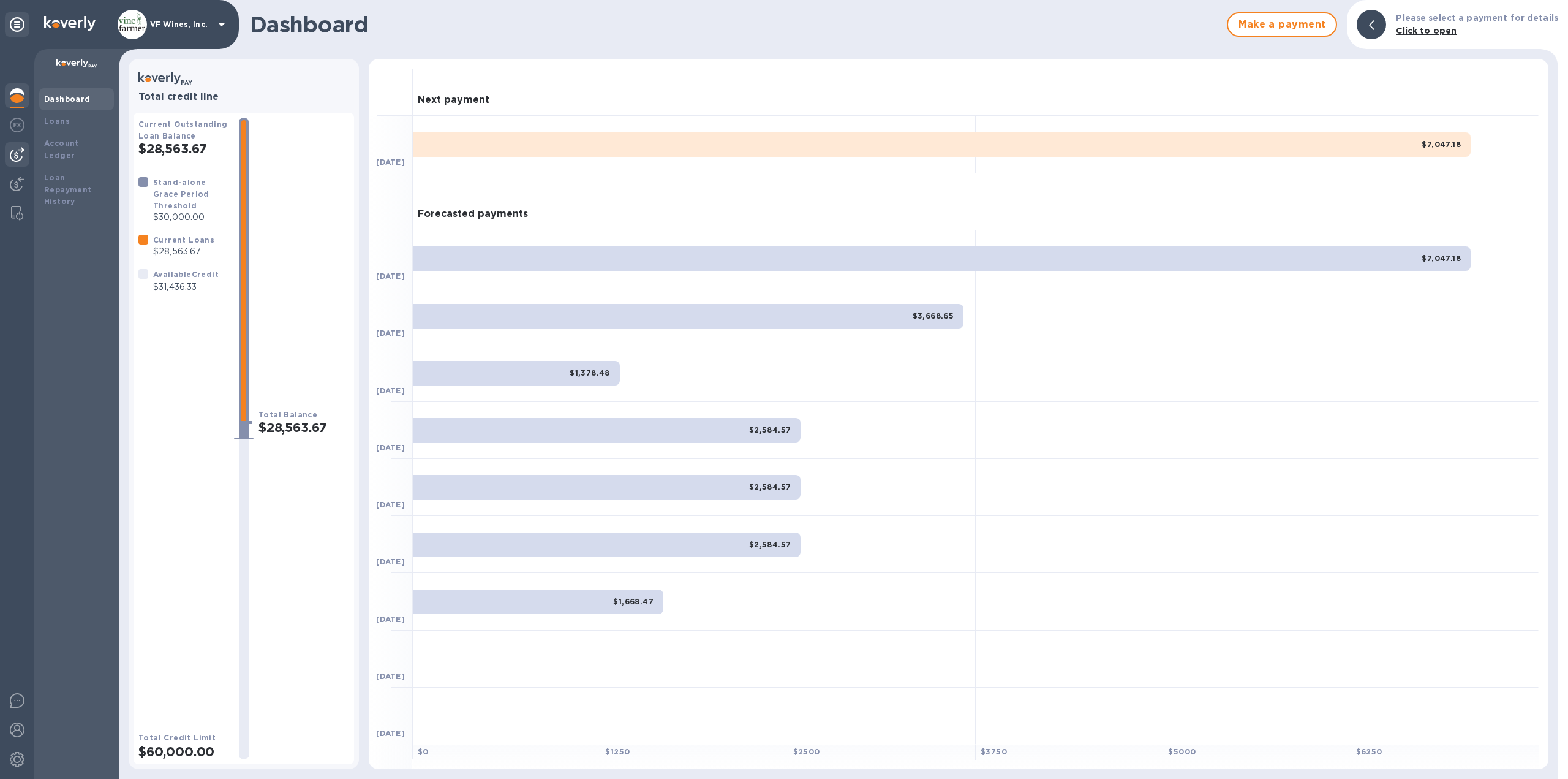
drag, startPoint x: 13, startPoint y: 151, endPoint x: 22, endPoint y: 158, distance: 11.4
click at [14, 151] on img at bounding box center [17, 154] width 14 height 14
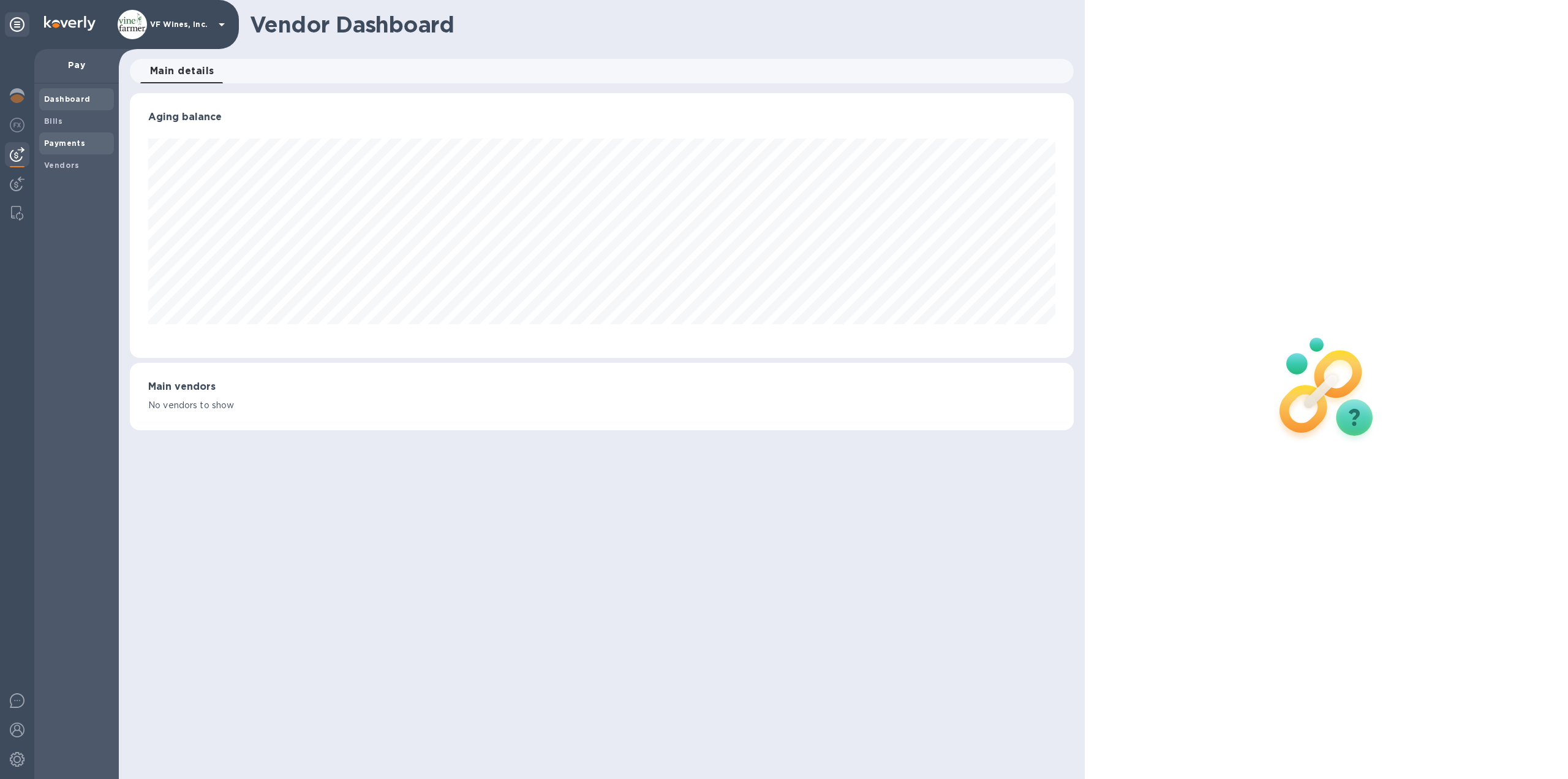
scroll to position [265, 945]
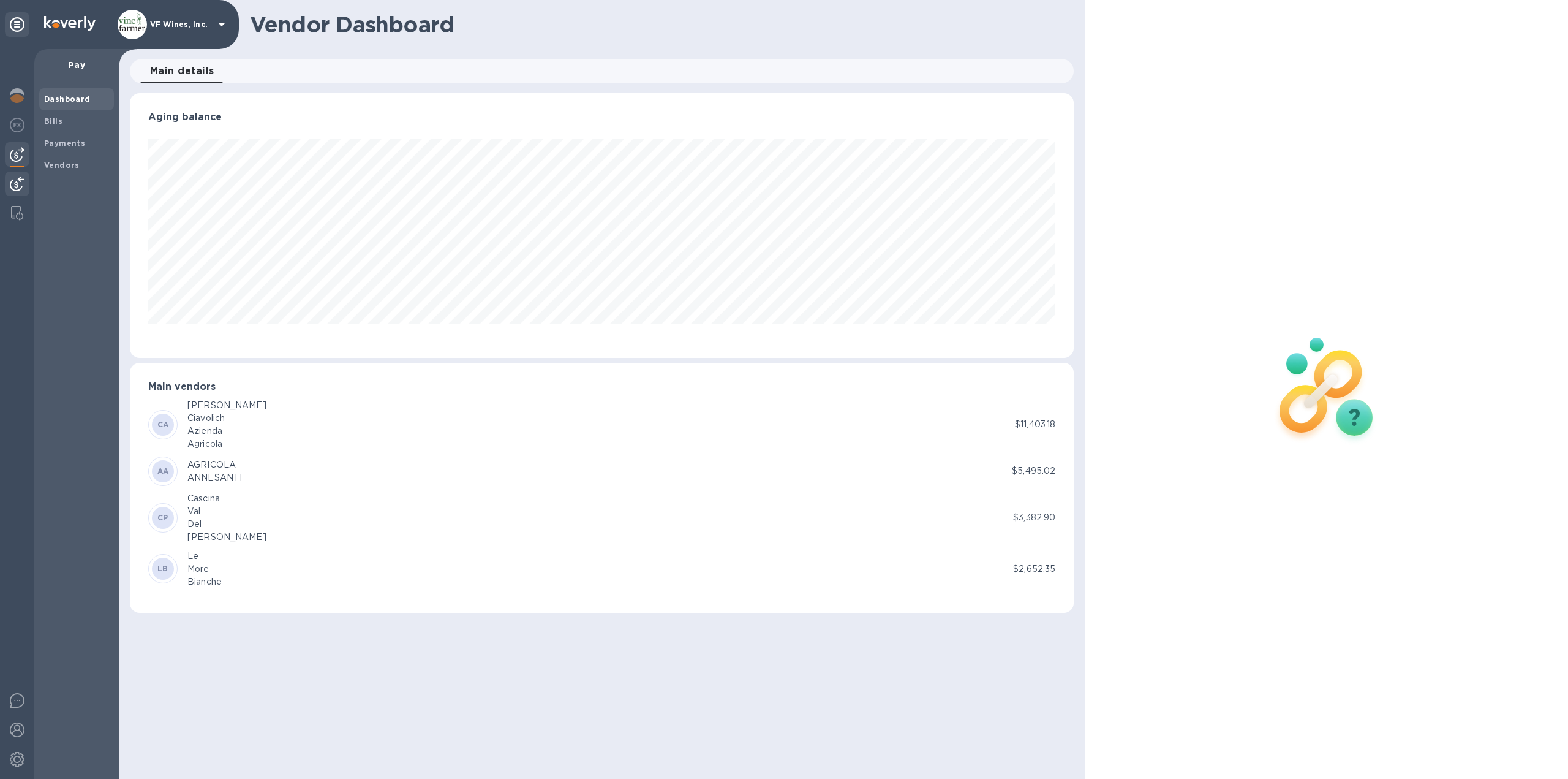
click at [18, 179] on img at bounding box center [17, 183] width 14 height 14
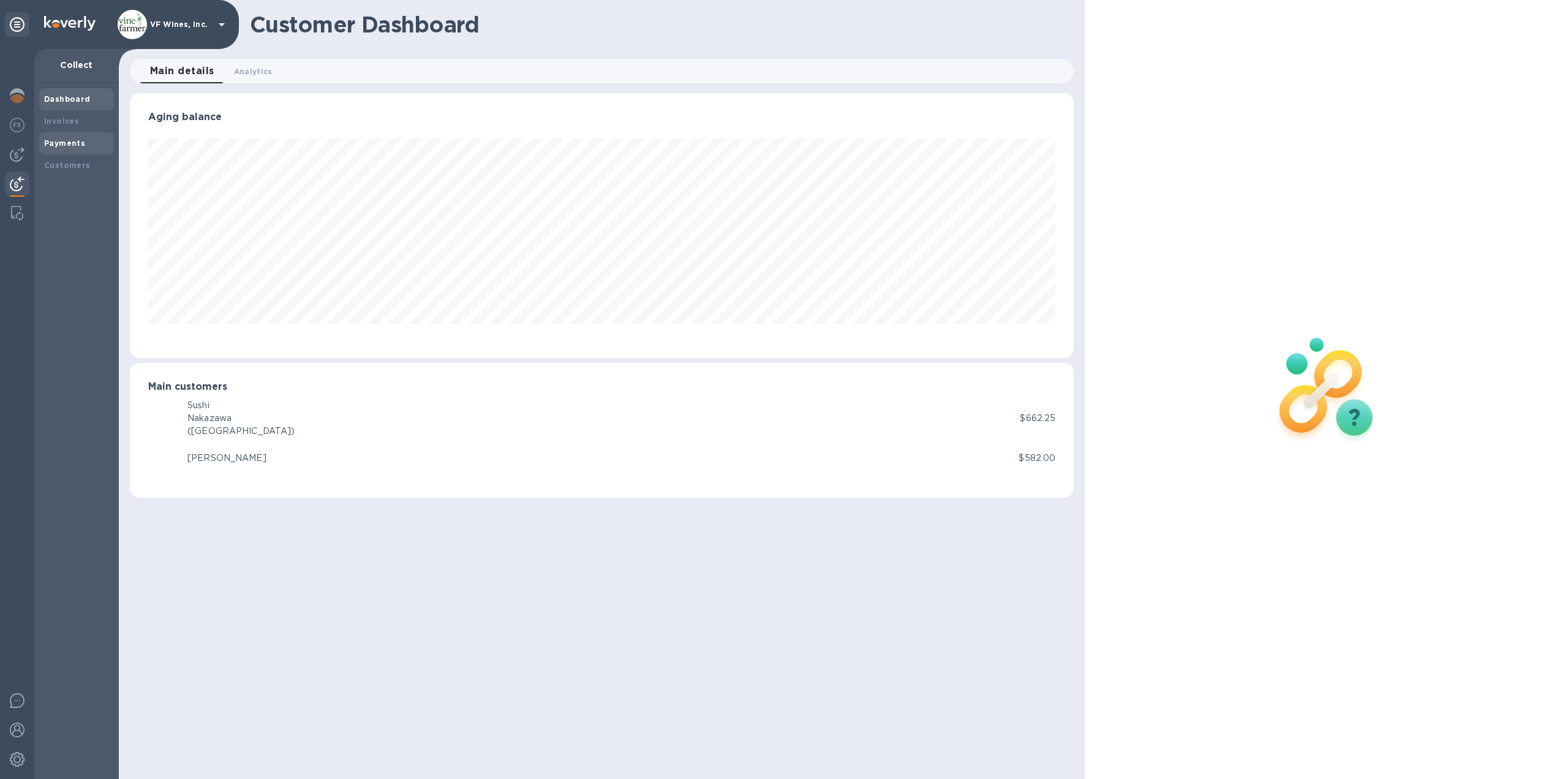
scroll to position [265, 945]
click at [65, 119] on b "Invoices" at bounding box center [61, 120] width 35 height 9
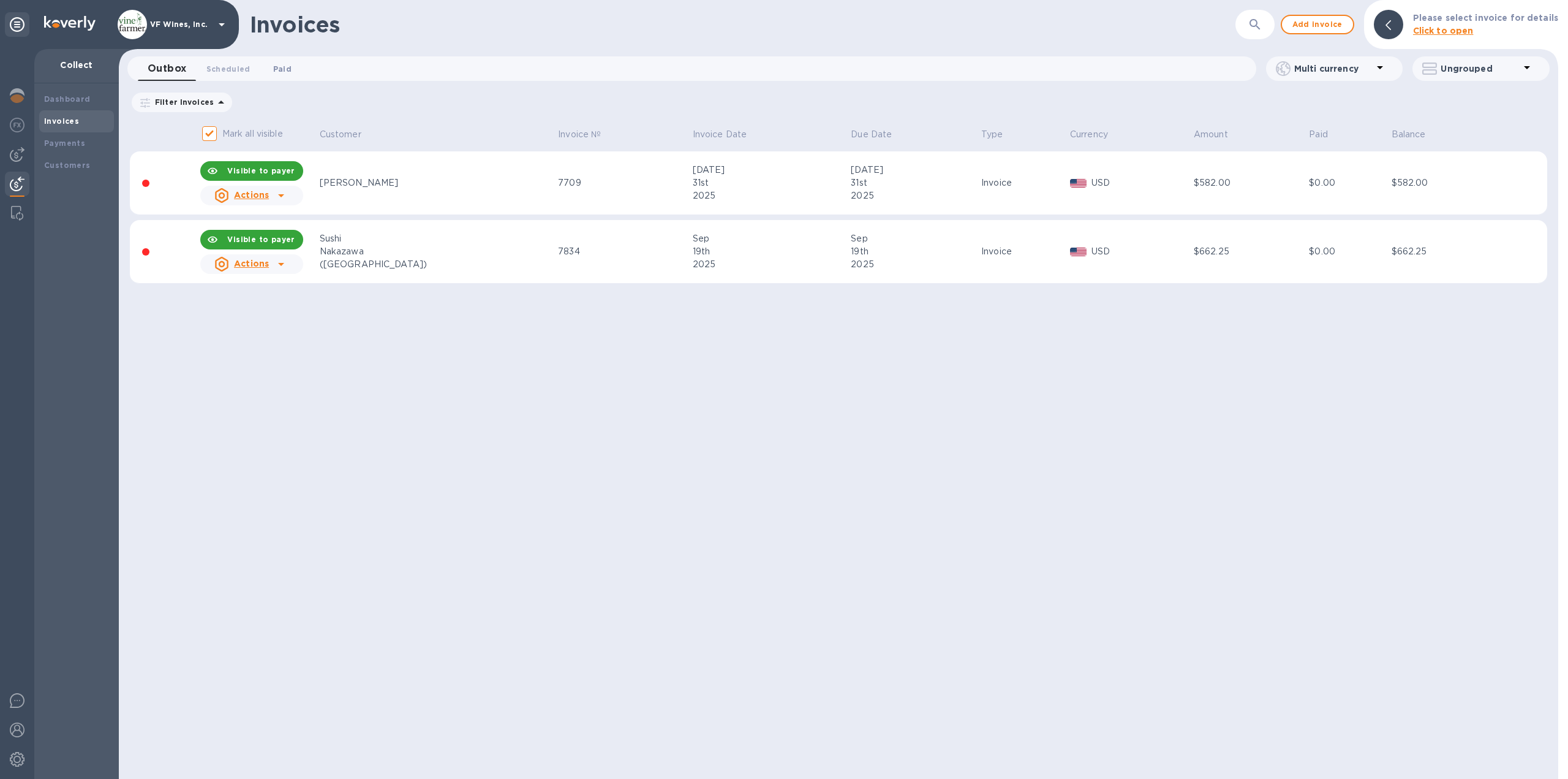
click at [288, 69] on span "Paid 0" at bounding box center [282, 68] width 24 height 13
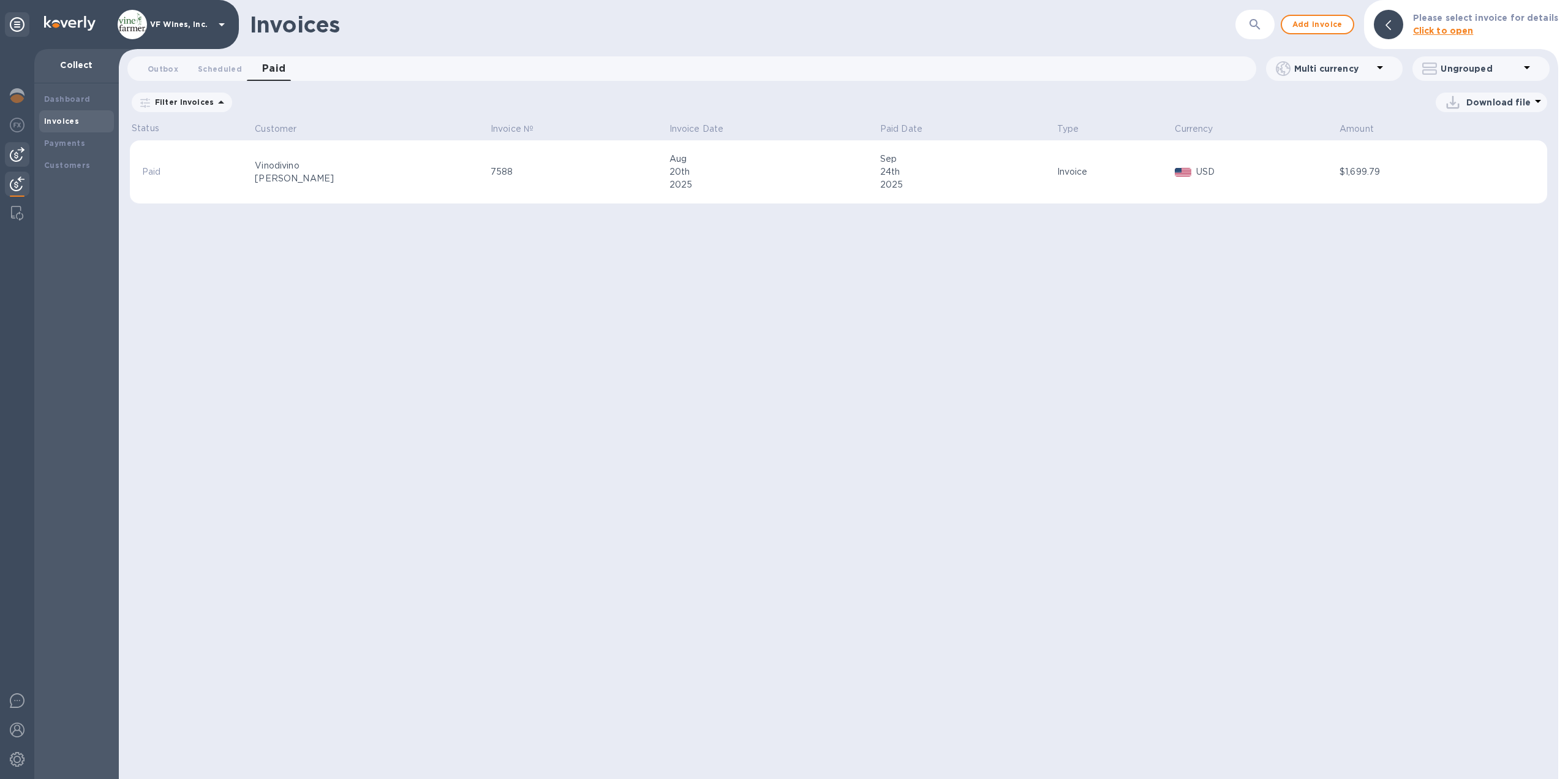
click at [14, 146] on div at bounding box center [17, 154] width 24 height 24
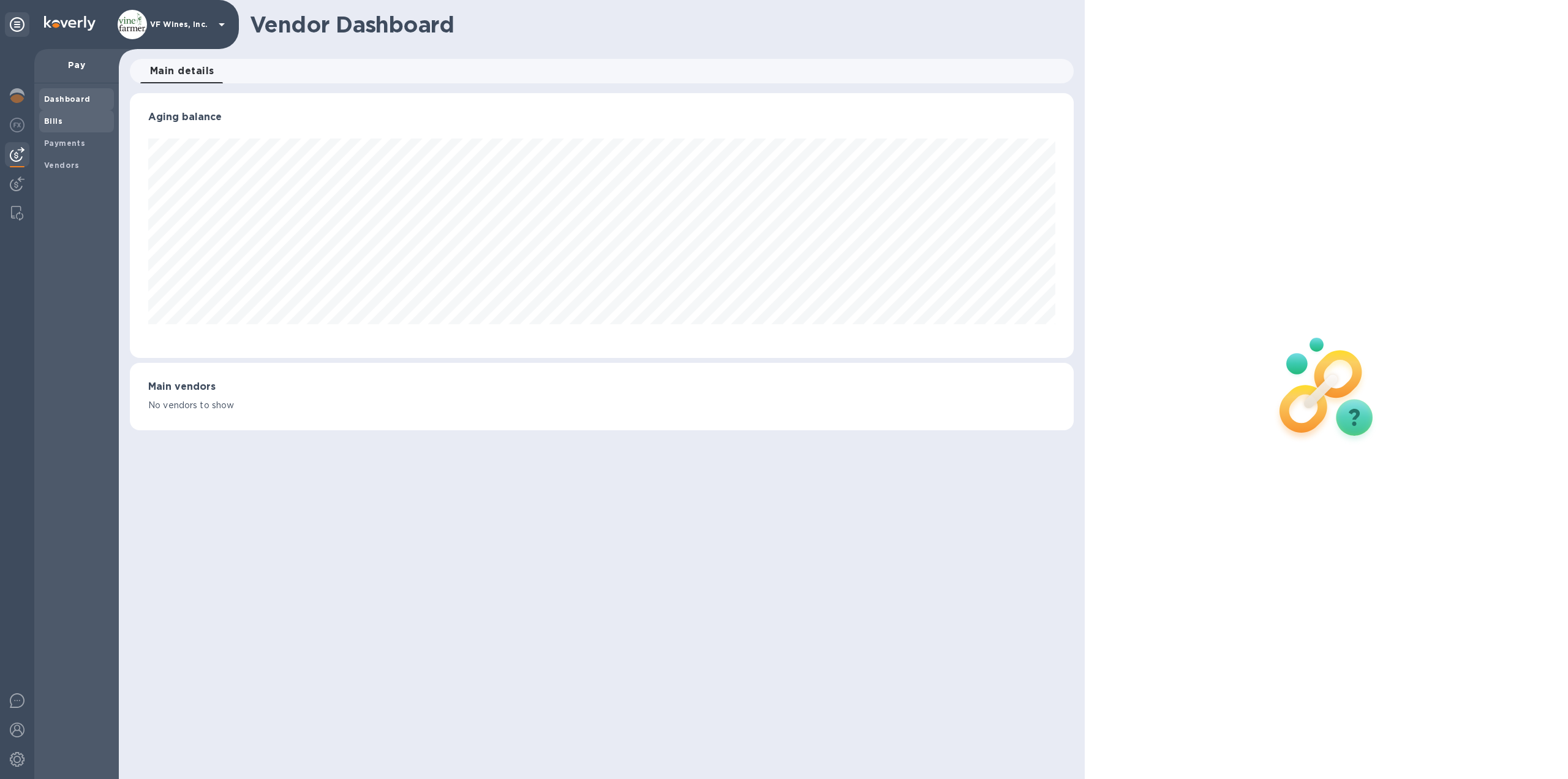
click at [50, 123] on b "Bills" at bounding box center [53, 120] width 18 height 9
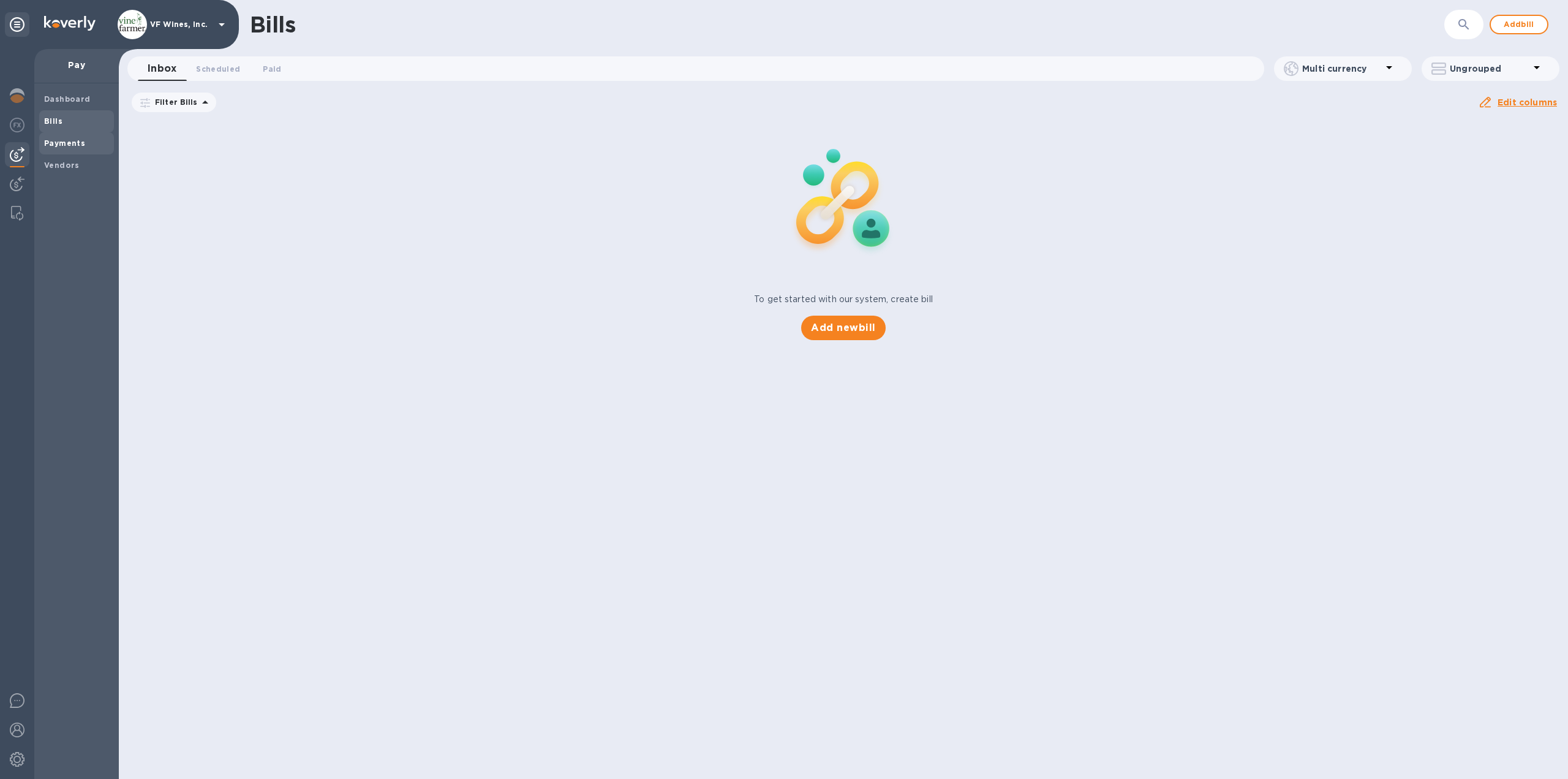
click at [65, 140] on b "Payments" at bounding box center [64, 143] width 41 height 9
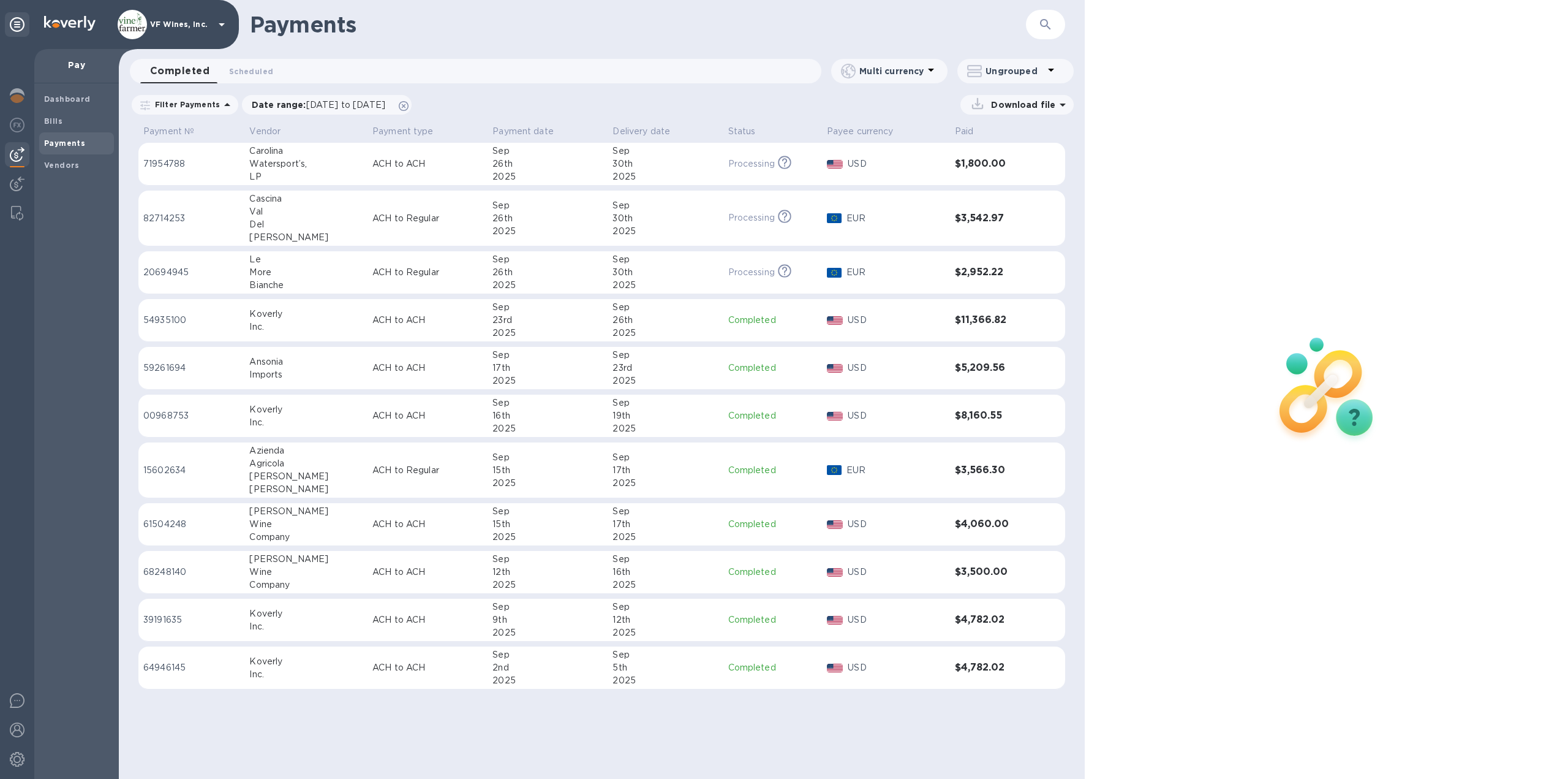
click at [530, 570] on div "12th" at bounding box center [547, 572] width 110 height 13
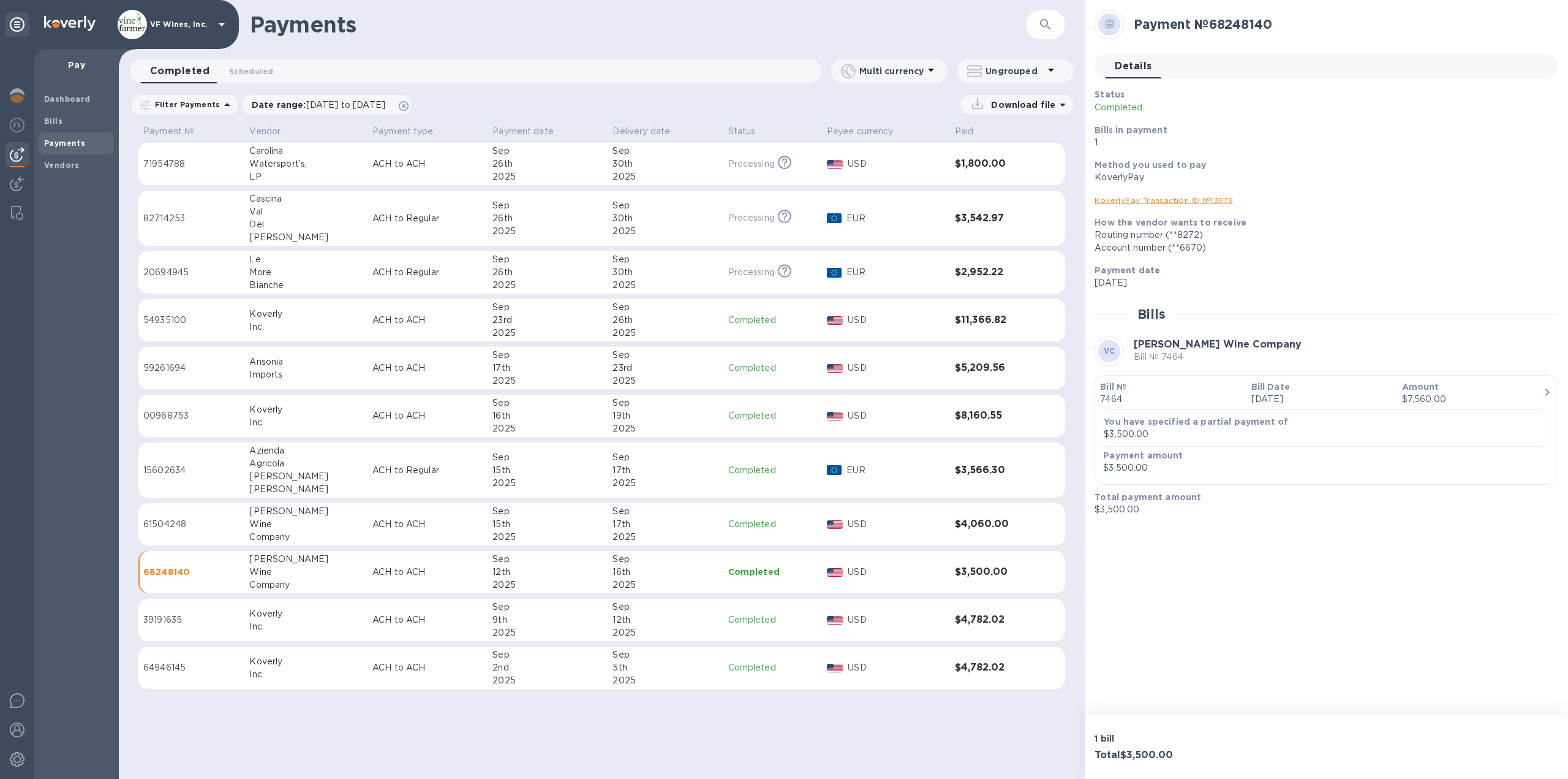
click at [1156, 197] on link "KoverlyPay Transaction ID № 13979" at bounding box center [1164, 199] width 139 height 9
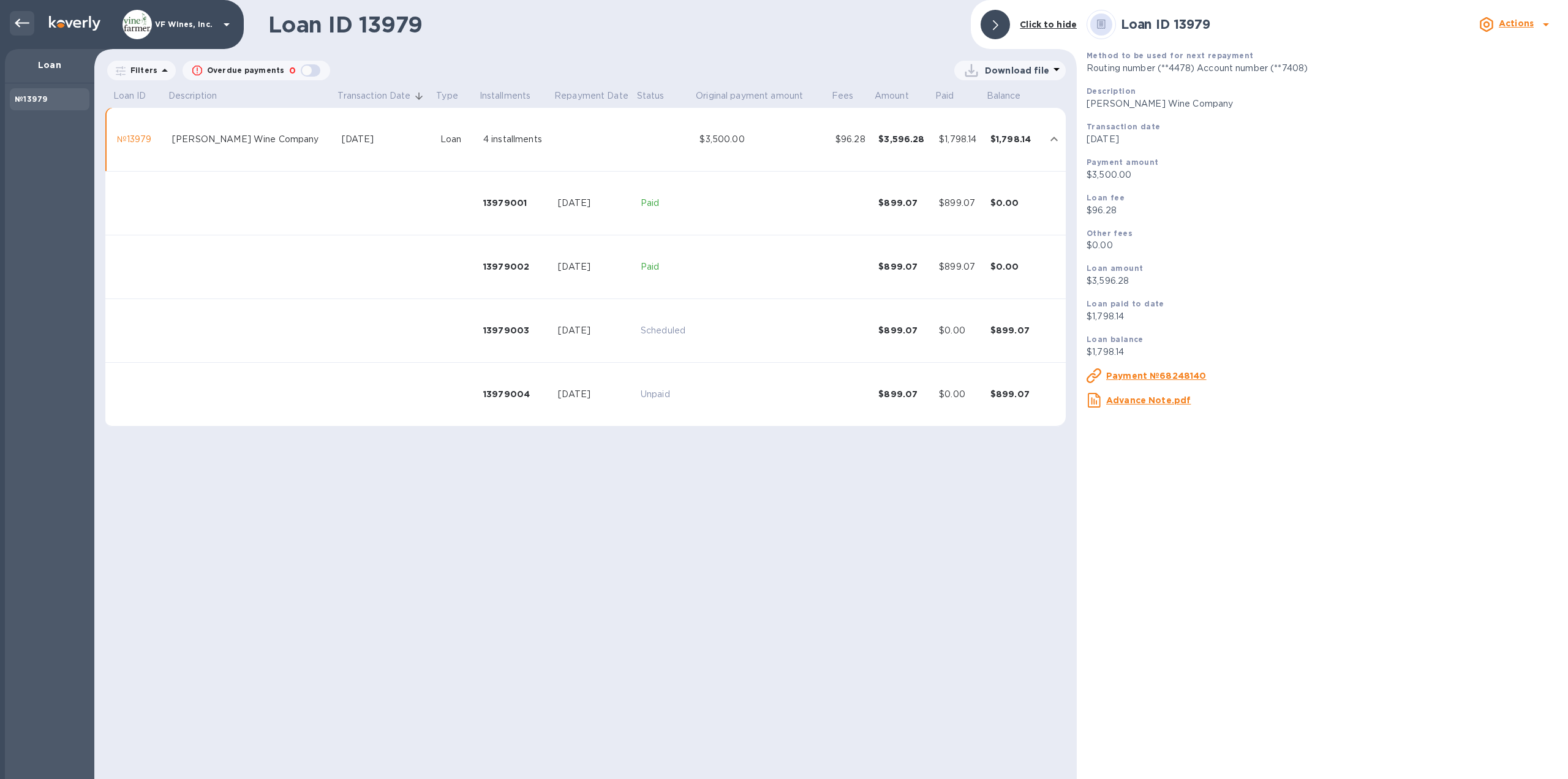
click at [24, 24] on icon at bounding box center [21, 24] width 14 height 8
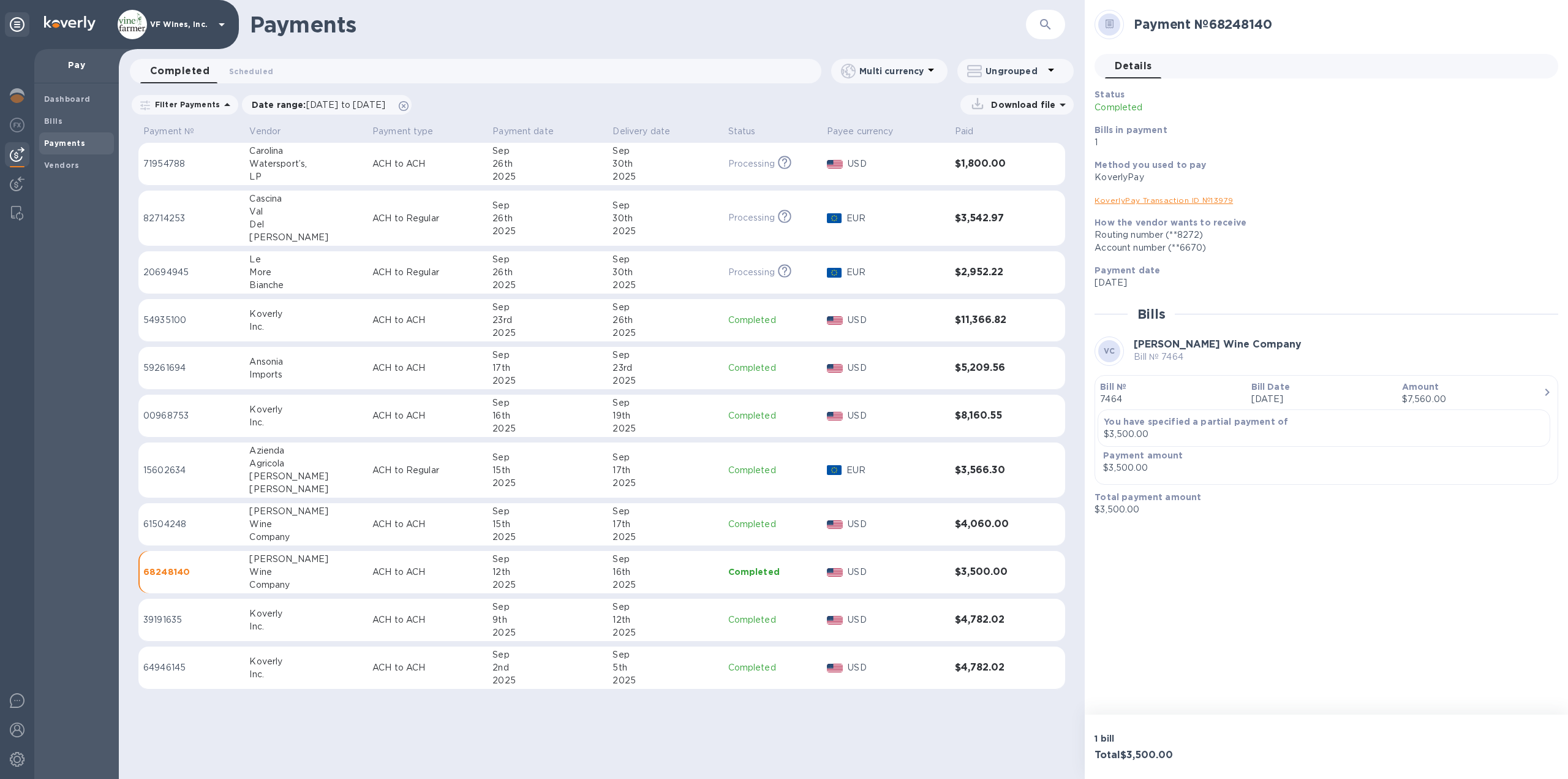
click at [372, 521] on p "ACH to ACH" at bounding box center [427, 524] width 110 height 13
click at [1137, 202] on link "KoverlyPay Transaction ID № 87695" at bounding box center [1164, 199] width 140 height 9
